Goal: Transaction & Acquisition: Purchase product/service

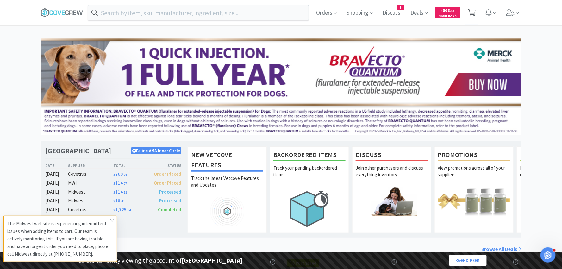
click at [478, 14] on span at bounding box center [472, 12] width 13 height 25
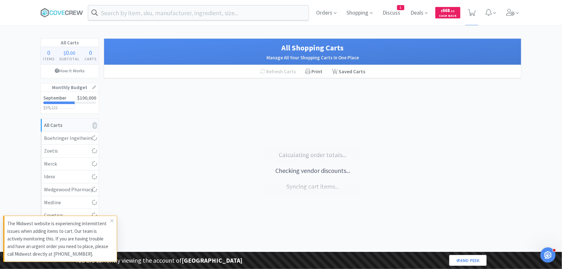
select select "1"
select select "25"
select select "1"
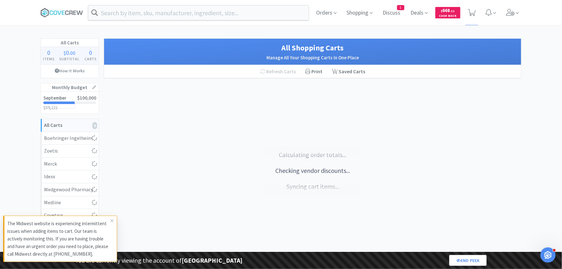
select select "1"
select select "5"
select select "4"
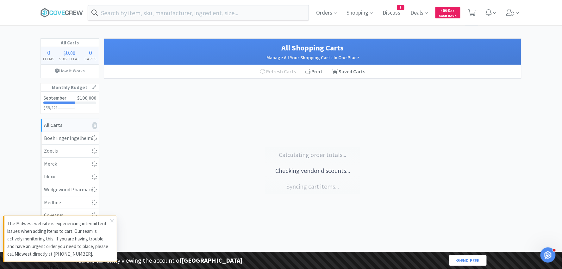
select select "4"
select select "3"
select select "1"
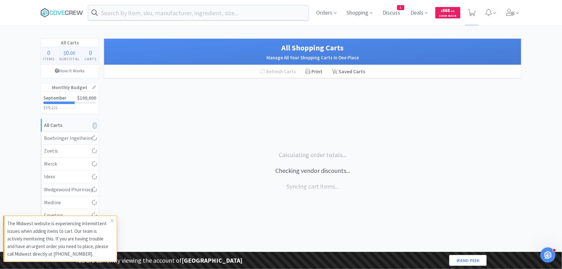
select select "8"
select select "1"
select select "2"
select select "1"
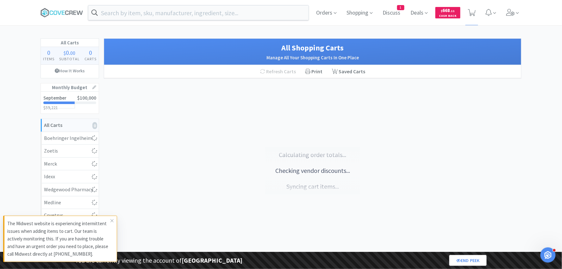
select select "1"
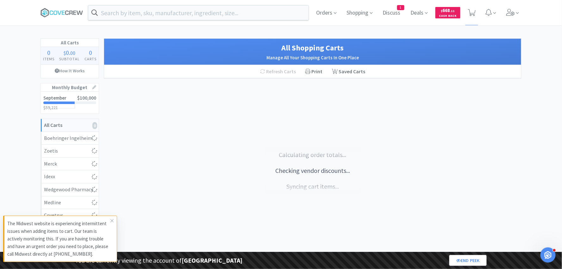
select select "1"
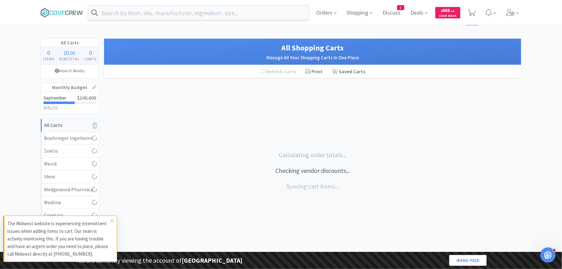
select select "1"
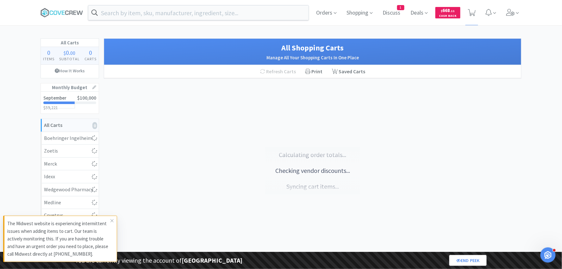
select select "1"
select select "2"
select select "1"
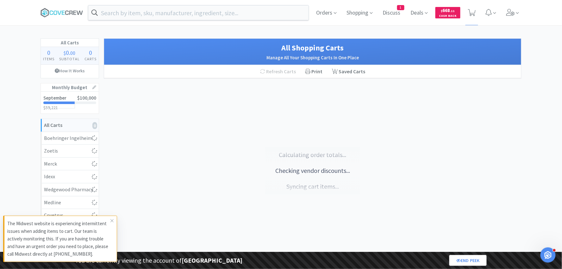
select select "1"
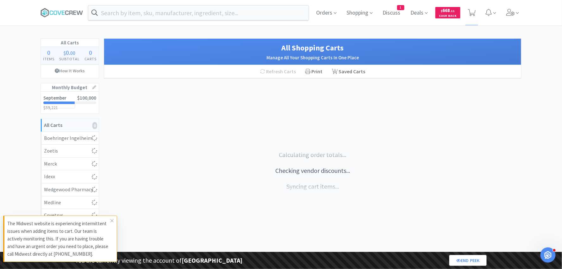
select select "1"
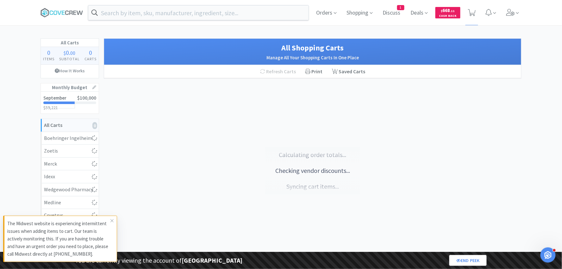
select select "1"
select select "5"
select select "2"
select select "1"
select select "2"
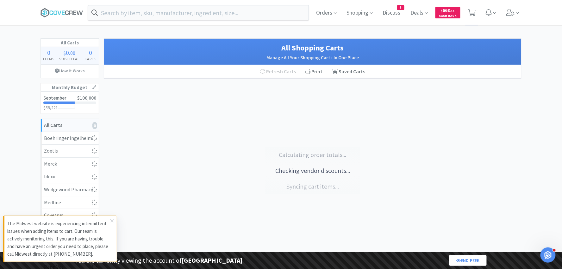
select select "2"
select select "1"
select select "2"
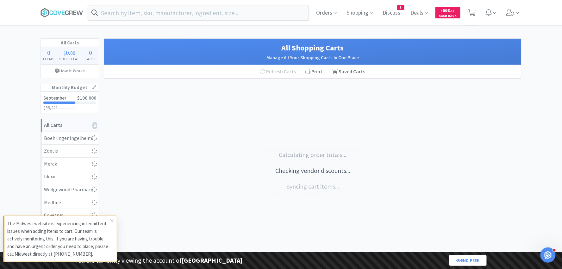
select select "1"
select select "3"
select select "2"
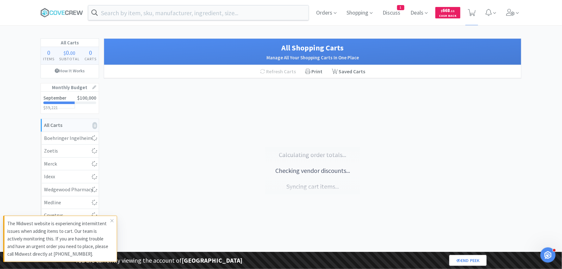
select select "5"
select select "2"
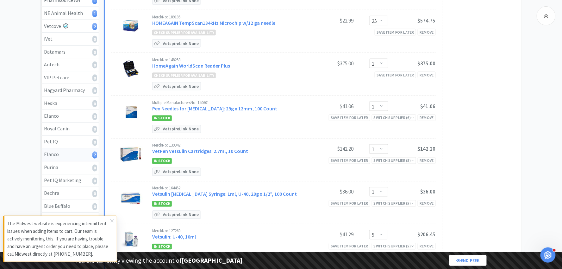
scroll to position [307, 0]
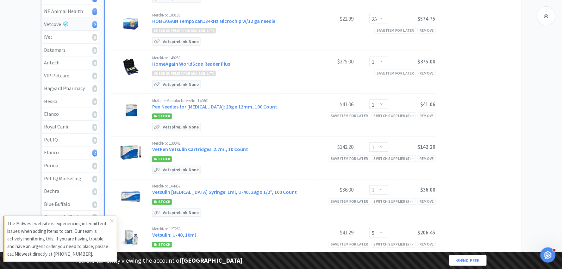
click at [79, 21] on div "Vetcove 2" at bounding box center [70, 24] width 52 height 8
select select "1"
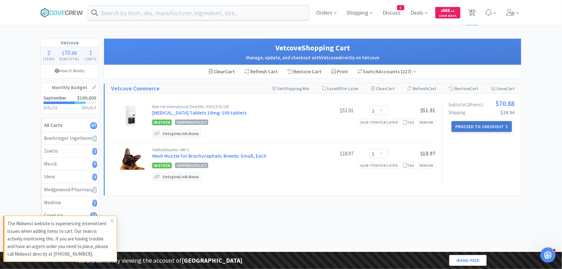
click at [471, 128] on button "Proceed to Checkout" at bounding box center [482, 126] width 60 height 11
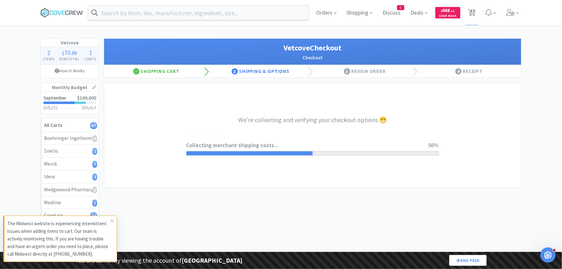
select select "2699"
select select "2489"
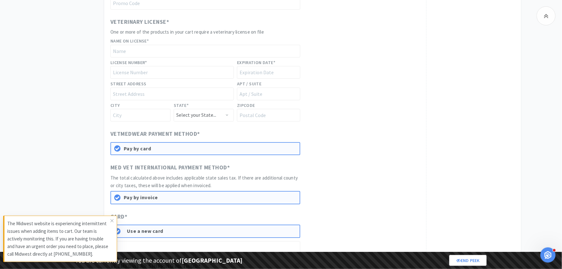
scroll to position [806, 0]
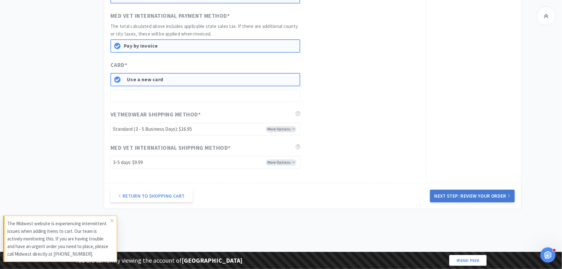
click at [458, 193] on button "Next Step: Review Your Order" at bounding box center [472, 195] width 85 height 13
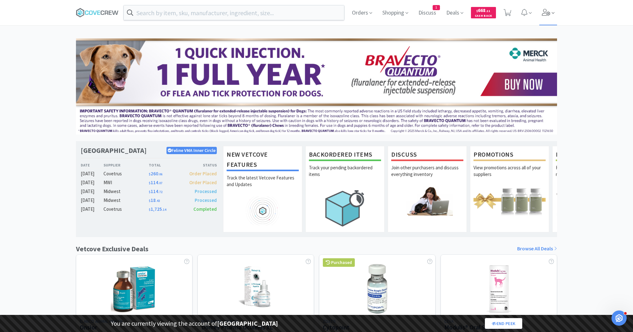
click at [547, 14] on icon at bounding box center [546, 12] width 9 height 7
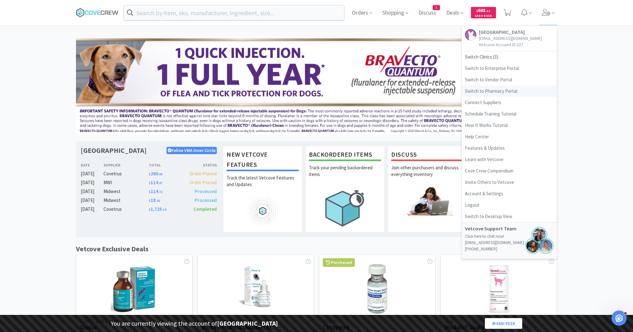
click at [488, 89] on link "Switch to Pharmacy Portal" at bounding box center [509, 91] width 95 height 11
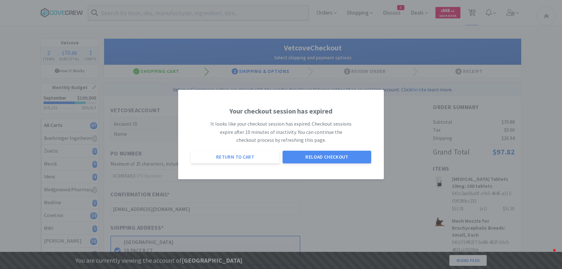
select select "2699"
select select "2489"
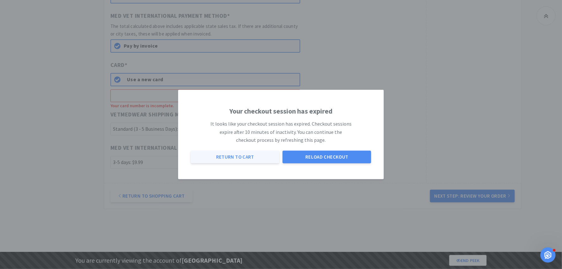
click at [225, 155] on button "Return to Cart" at bounding box center [235, 156] width 89 height 13
select select "1"
select select "25"
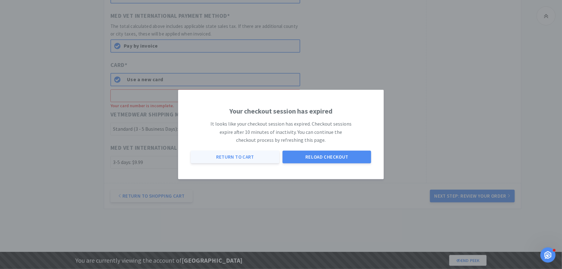
select select "1"
select select "5"
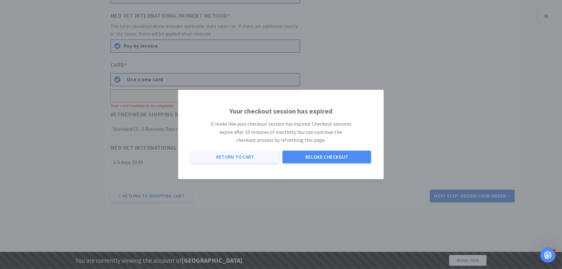
select select "4"
select select "3"
select select "1"
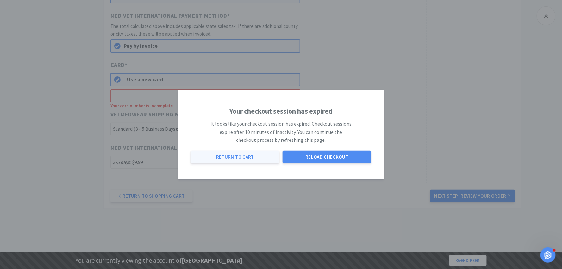
select select "1"
select select "8"
select select "1"
select select "2"
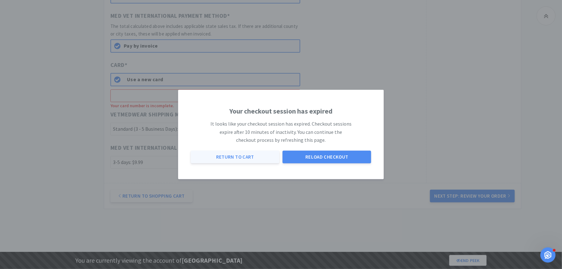
select select "1"
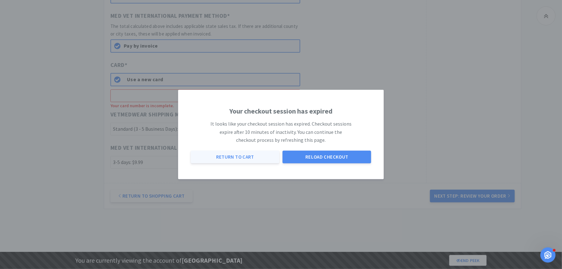
select select "1"
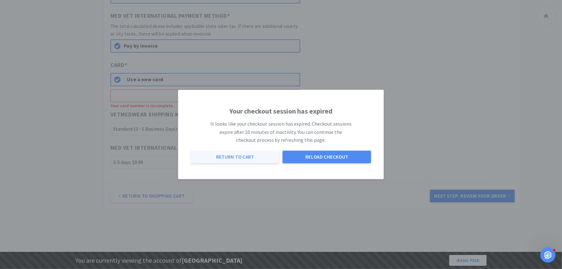
select select "1"
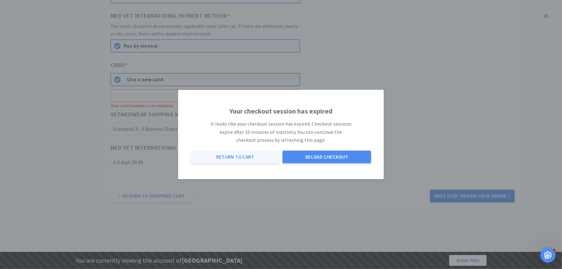
select select "1"
select select "2"
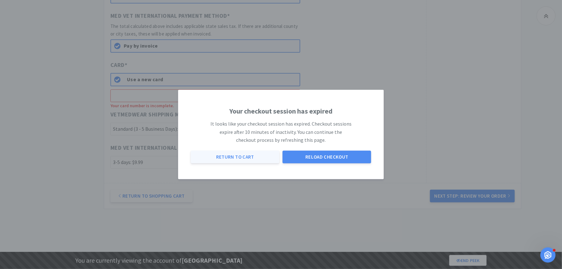
select select "1"
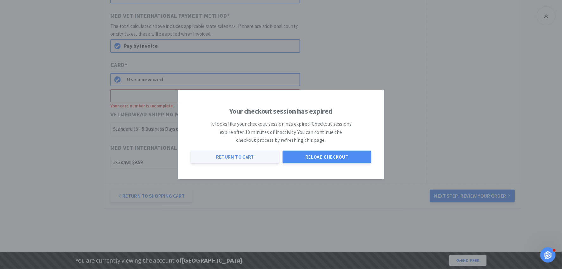
select select "1"
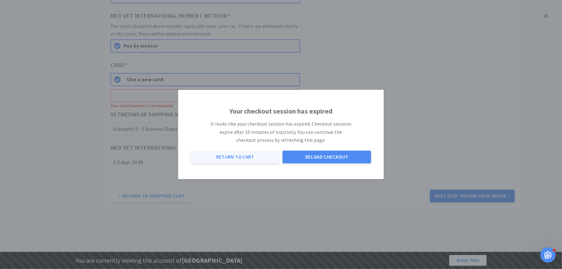
select select "1"
select select "5"
select select "2"
select select "1"
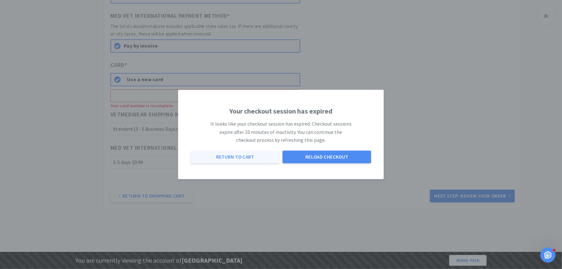
select select "2"
select select "1"
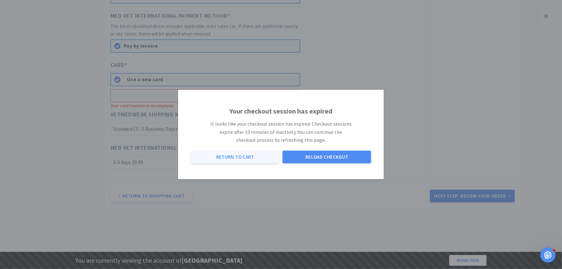
select select "2"
select select "1"
select select "3"
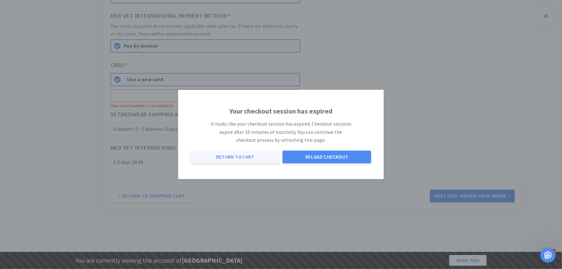
select select "2"
select select "5"
select select "2"
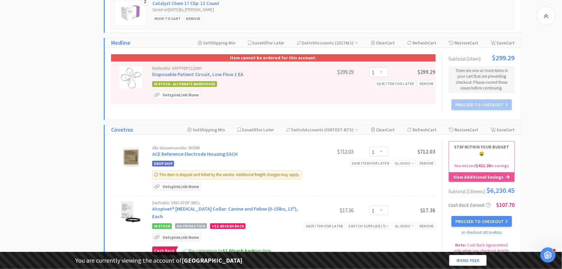
select select "2"
select select "1"
